Goal: Task Accomplishment & Management: Complete application form

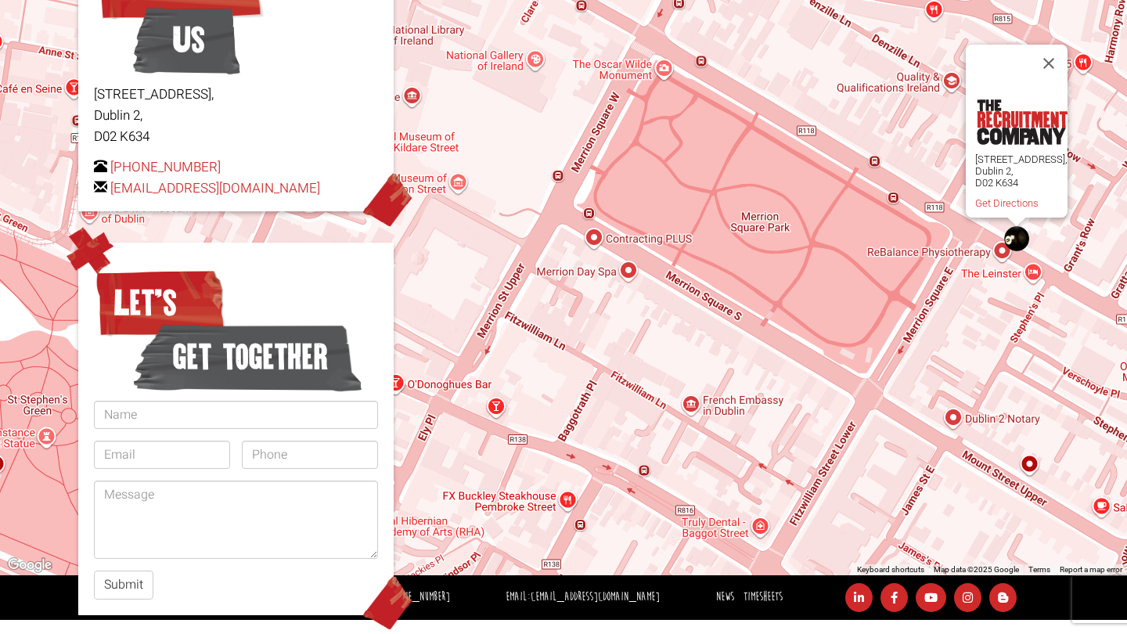
scroll to position [248, 0]
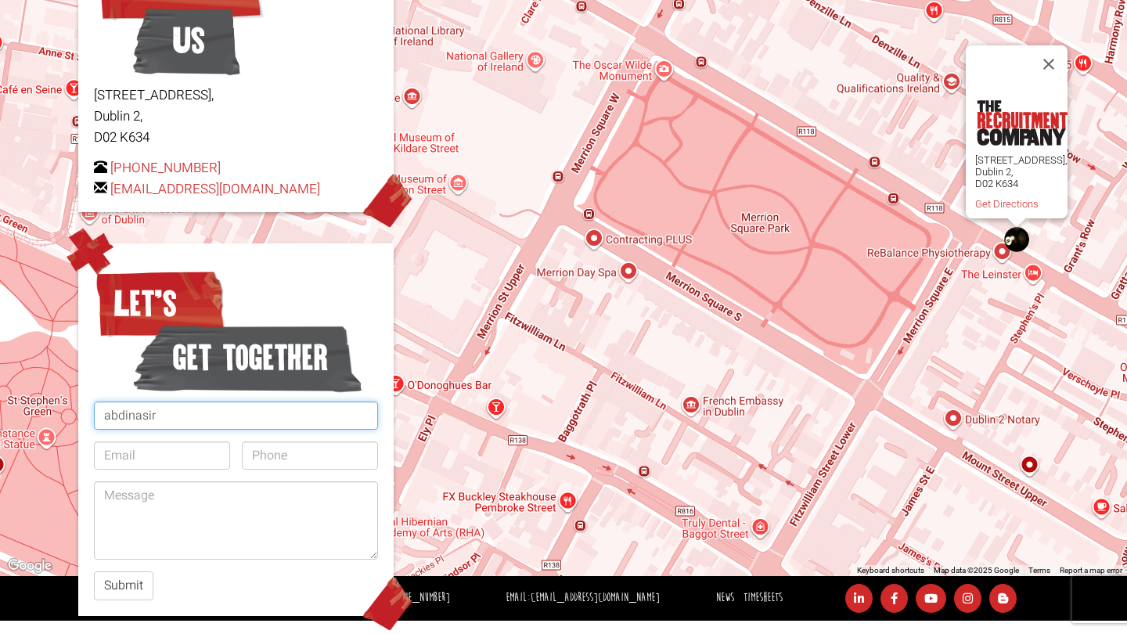
type input "abdinasir"
click at [355, 379] on span "get together" at bounding box center [247, 358] width 229 height 78
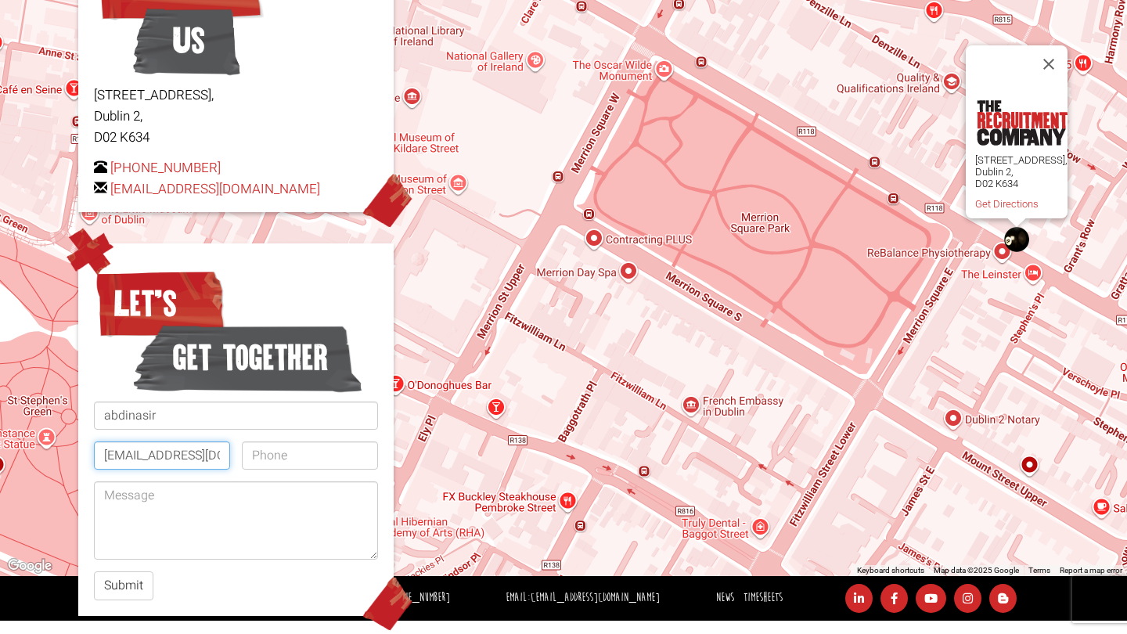
type input "abdinasirmc@gmail.com"
type input "0872353434"
click at [290, 525] on textarea at bounding box center [236, 520] width 284 height 78
paste textarea "Hi, I am a student looking for weekend work (Saturday & Sunday). I am available…"
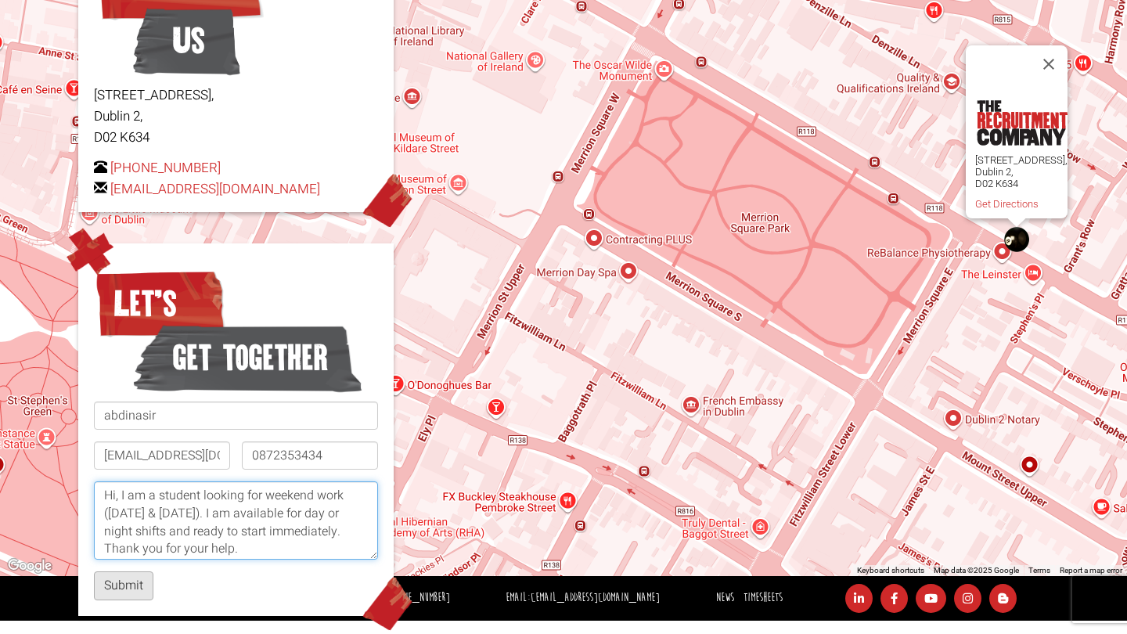
type textarea "Hi, I am a student looking for weekend work (Saturday & Sunday). I am available…"
click at [128, 583] on button "Submit" at bounding box center [123, 585] width 59 height 29
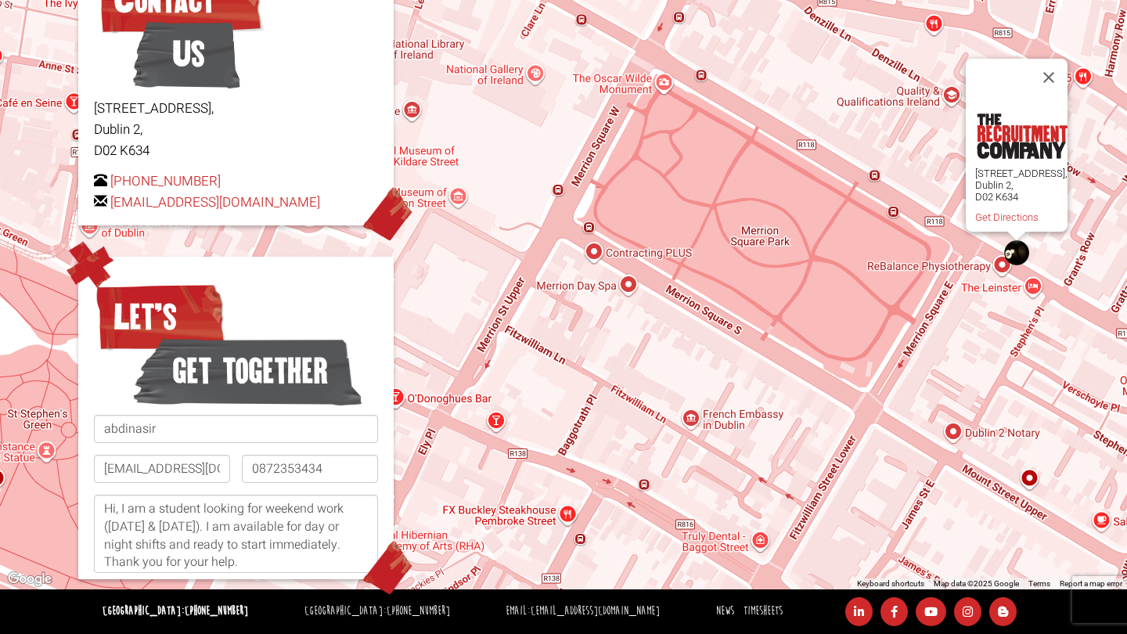
scroll to position [235, 0]
